Goal: Navigation & Orientation: Find specific page/section

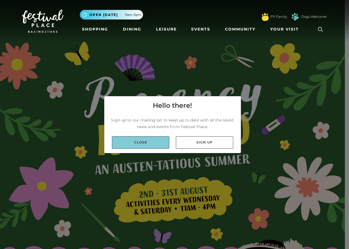
click at [147, 140] on link "Close" at bounding box center [140, 142] width 57 height 12
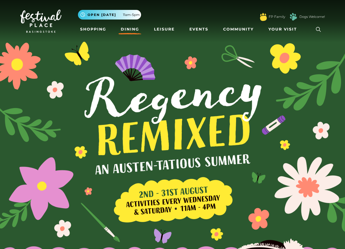
click at [128, 26] on link "Dining" at bounding box center [130, 29] width 23 height 10
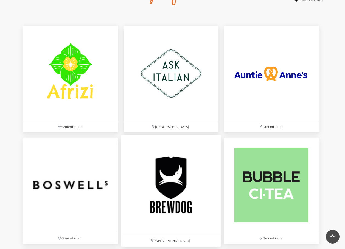
scroll to position [329, 0]
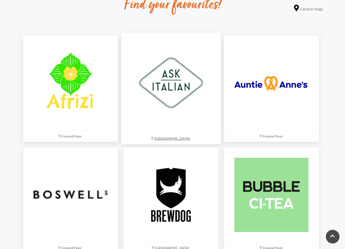
click at [151, 77] on img at bounding box center [171, 83] width 100 height 100
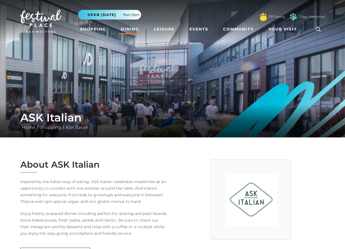
click at [126, 27] on link "Dining" at bounding box center [130, 29] width 23 height 10
